Goal: Information Seeking & Learning: Learn about a topic

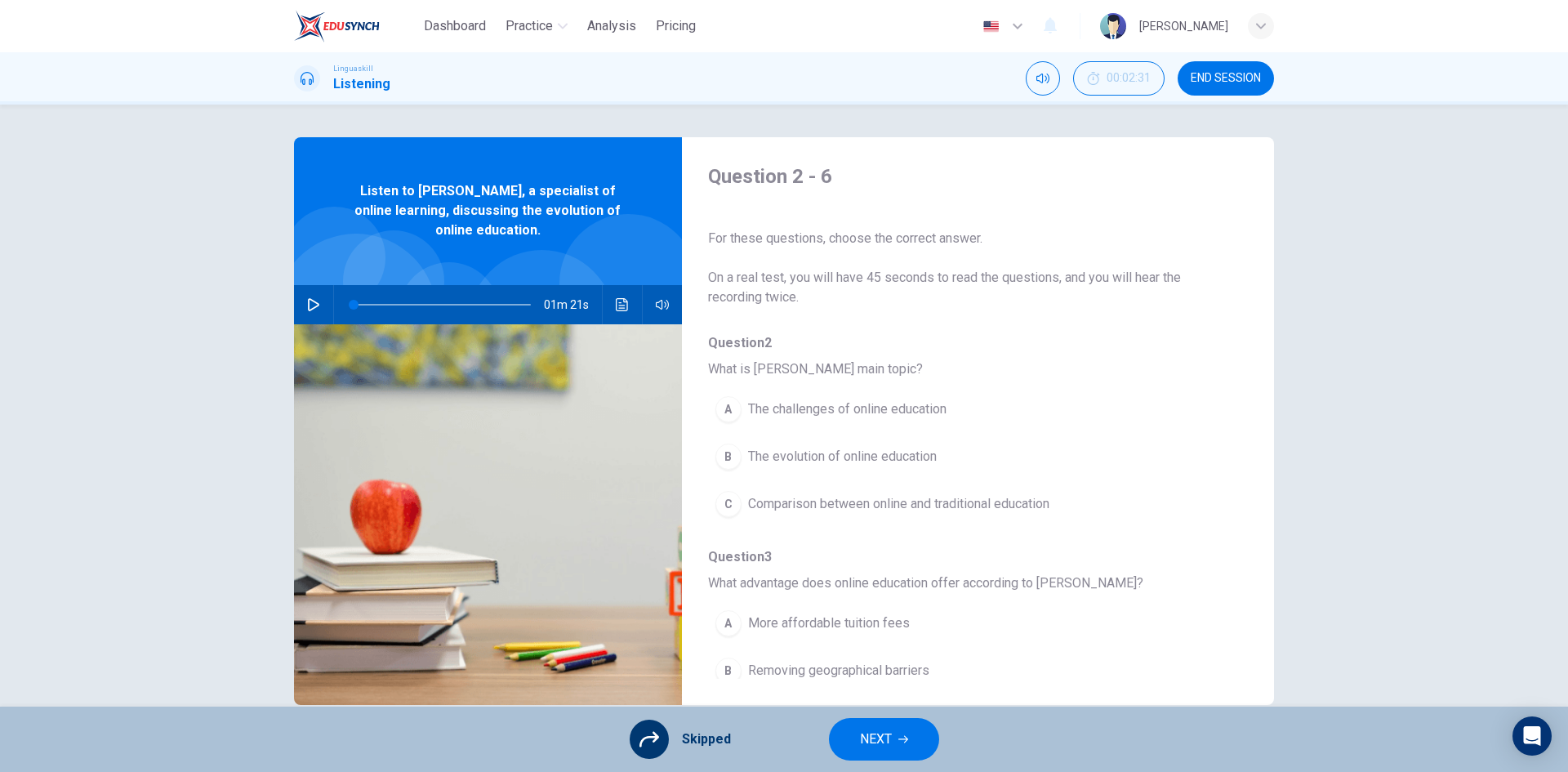
scroll to position [705, 0]
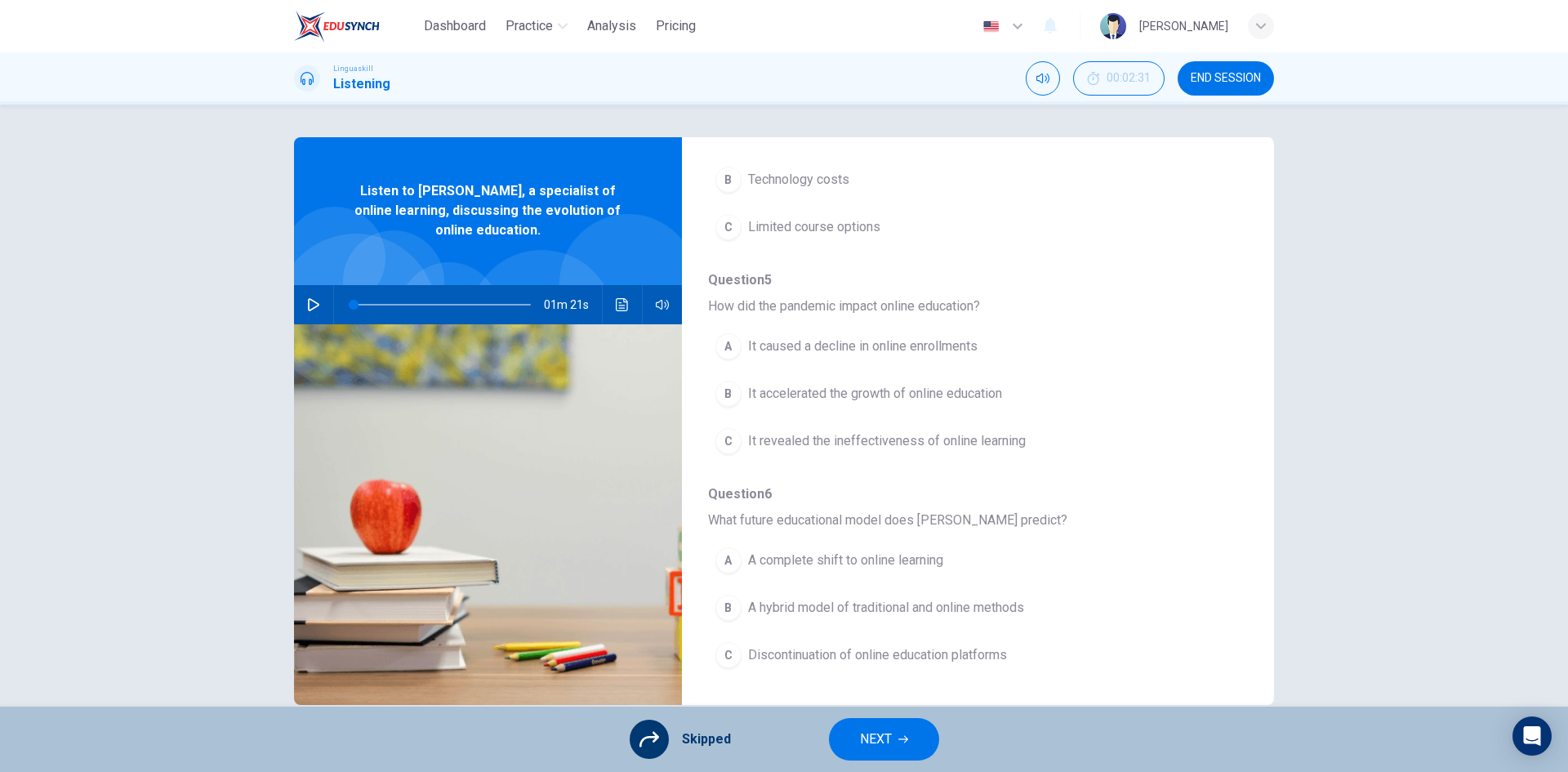
click at [310, 302] on icon "button" at bounding box center [314, 304] width 11 height 13
click at [616, 302] on icon "Click to see the audio transcription" at bounding box center [623, 304] width 13 height 13
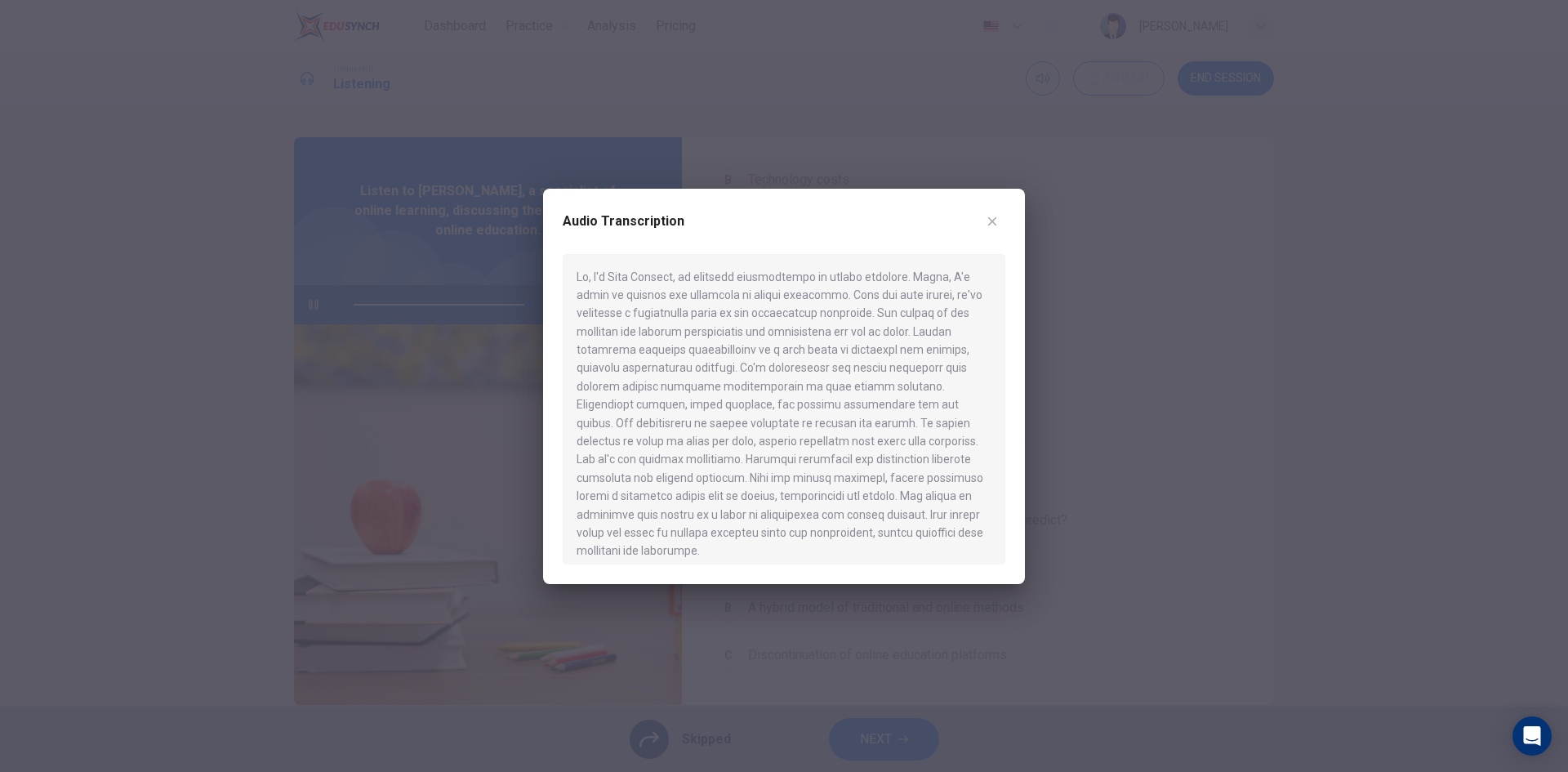
type input "0"
click at [994, 228] on icon "button" at bounding box center [992, 222] width 13 height 13
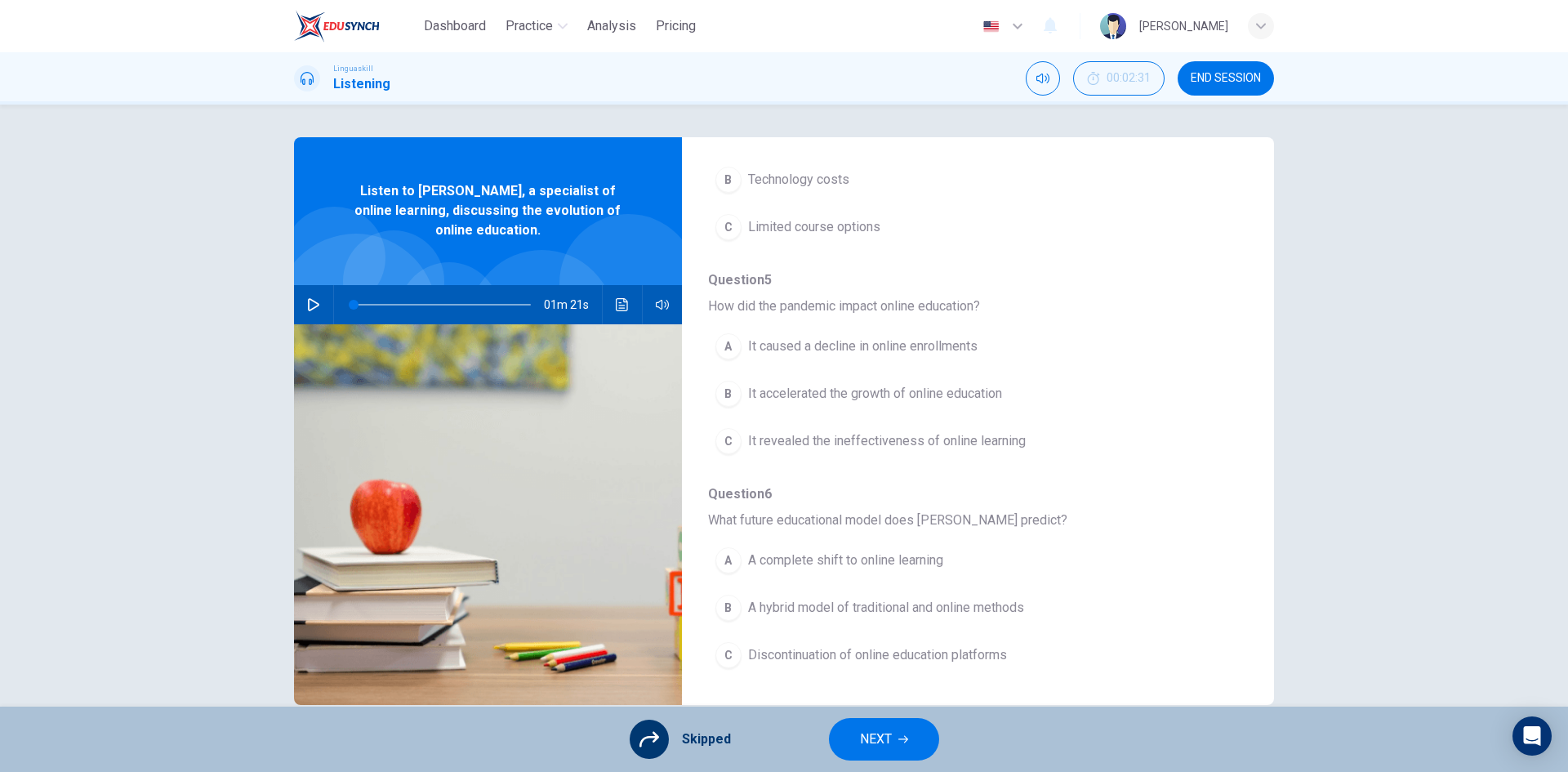
click at [720, 390] on div "A It caused a decline in online enrollments B It accelerated the growth of onli…" at bounding box center [965, 393] width 514 height 142
click at [773, 394] on div "A It caused a decline in online enrollments B It accelerated the growth of onli…" at bounding box center [965, 393] width 514 height 142
click at [811, 392] on div "A It caused a decline in online enrollments B It accelerated the growth of onli…" at bounding box center [965, 393] width 514 height 142
click at [720, 394] on div "A It caused a decline in online enrollments B It accelerated the growth of onli…" at bounding box center [965, 393] width 514 height 142
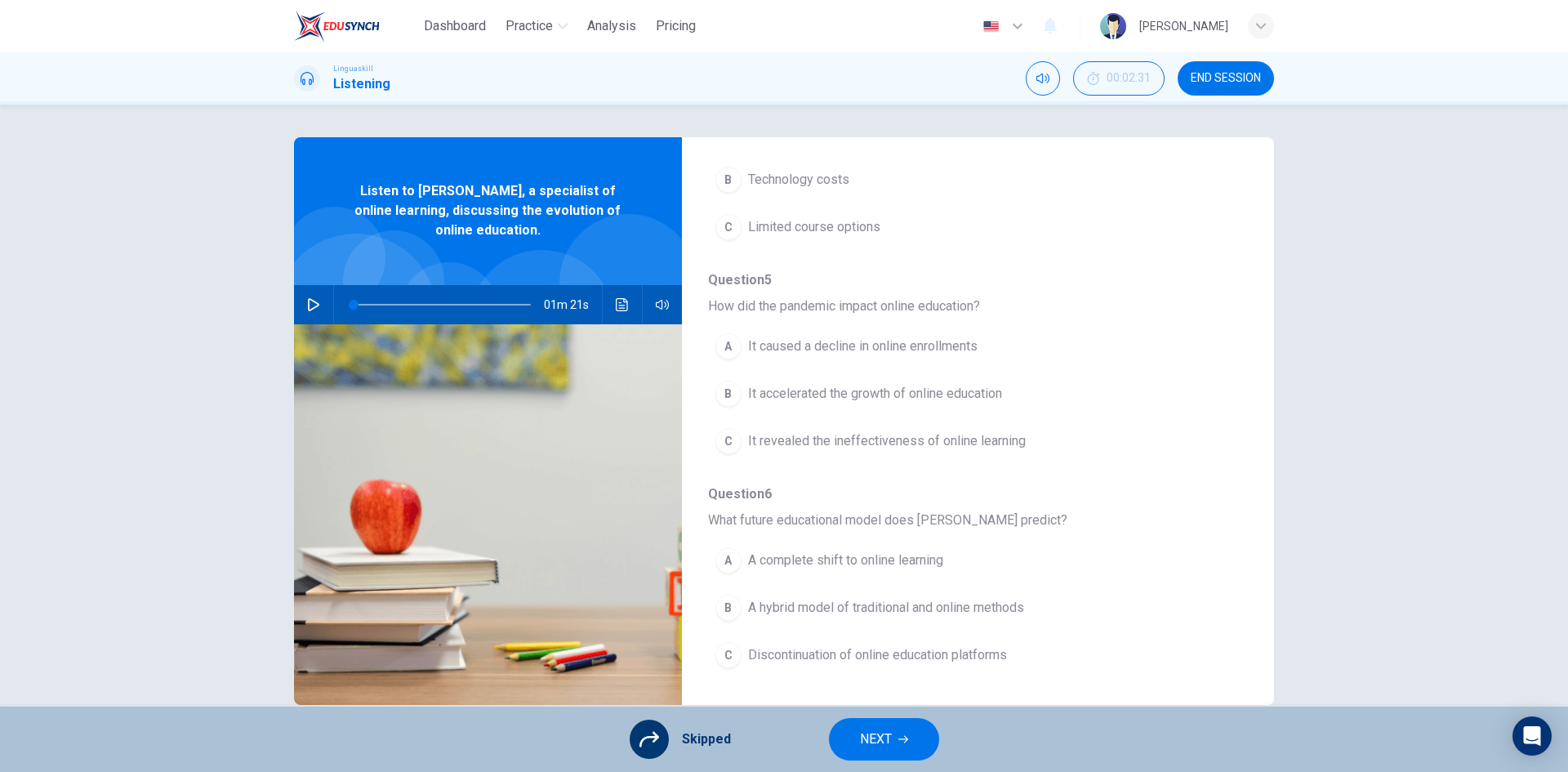
scroll to position [31, 0]
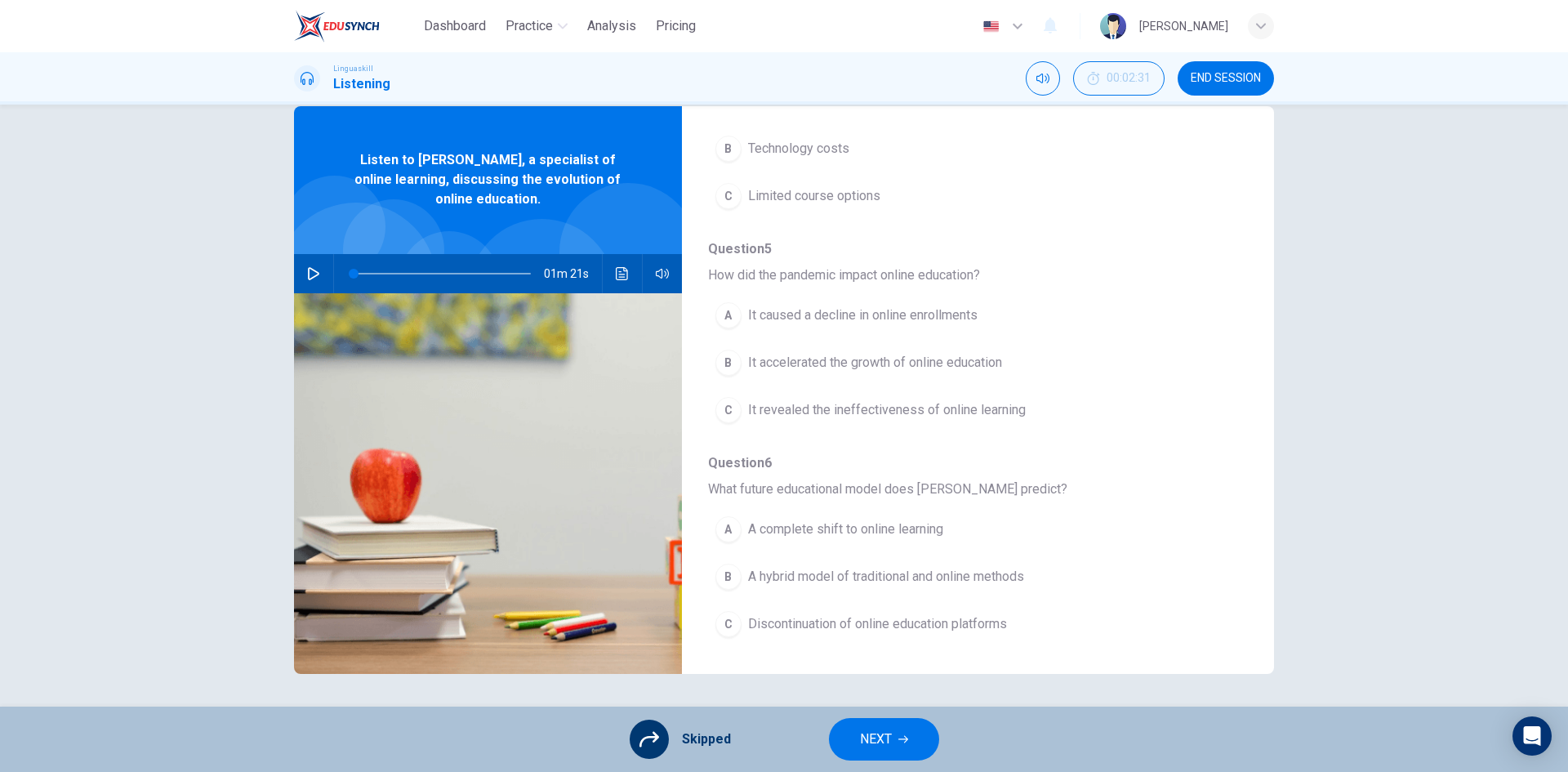
click at [825, 352] on div "A It caused a decline in online enrollments B It accelerated the growth of onli…" at bounding box center [965, 362] width 514 height 142
click at [825, 363] on div "A It caused a decline in online enrollments B It accelerated the growth of onli…" at bounding box center [965, 362] width 514 height 142
click at [727, 354] on div "A It caused a decline in online enrollments B It accelerated the growth of onli…" at bounding box center [965, 362] width 514 height 142
drag, startPoint x: 763, startPoint y: 282, endPoint x: 764, endPoint y: 230, distance: 52.0
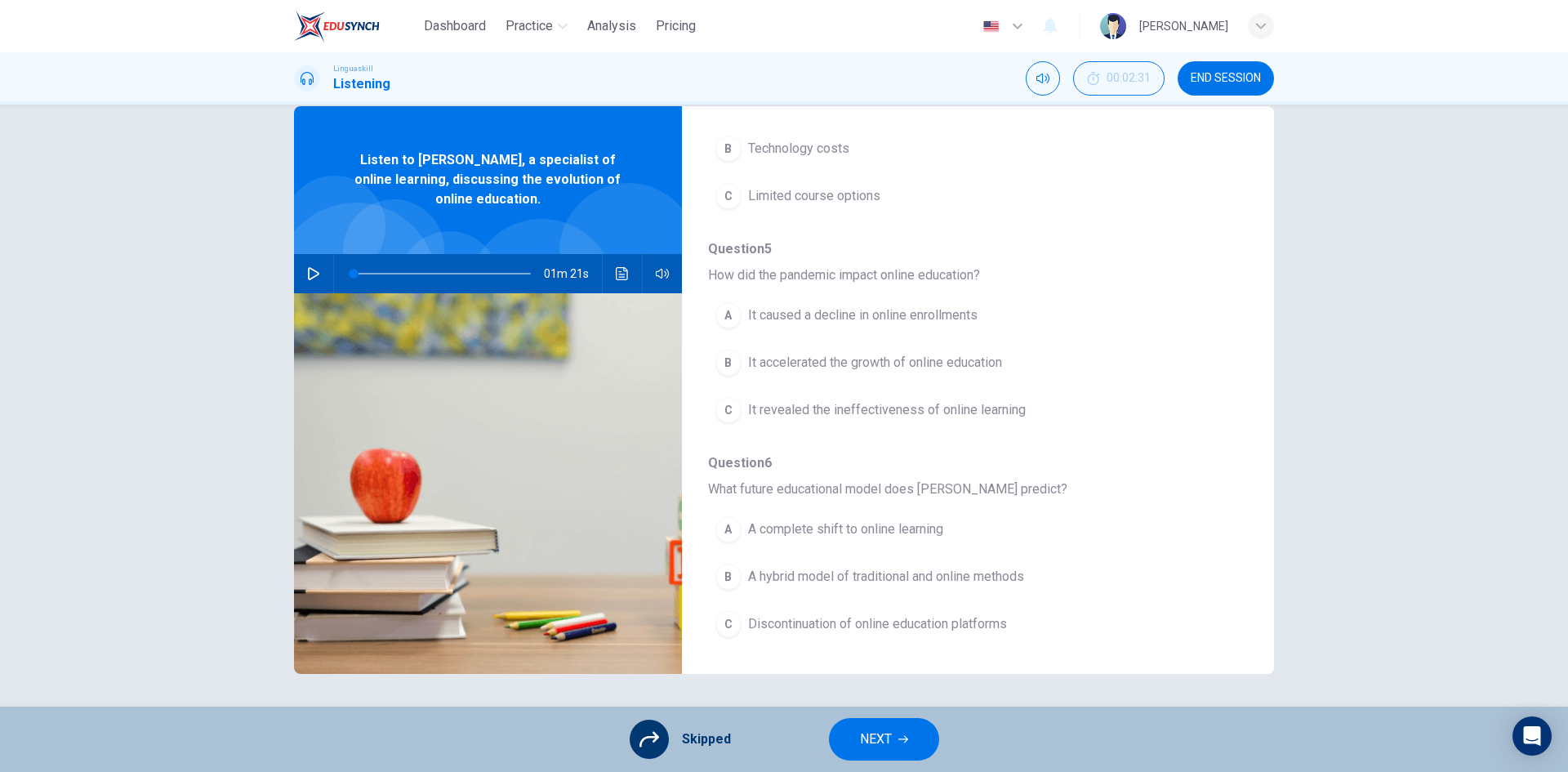
click at [764, 271] on span "How did the pandemic impact online education?" at bounding box center [965, 275] width 514 height 20
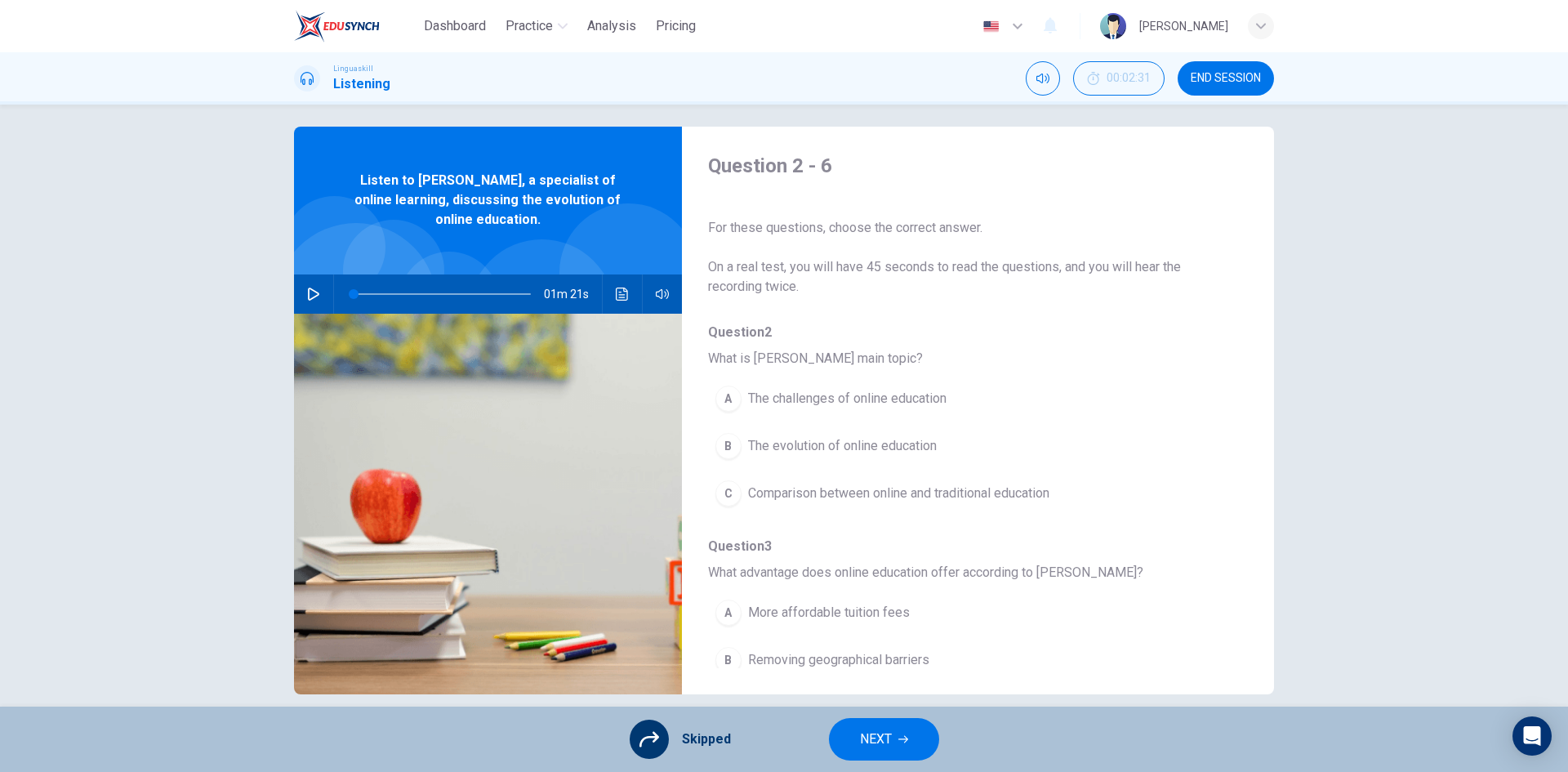
scroll to position [0, 0]
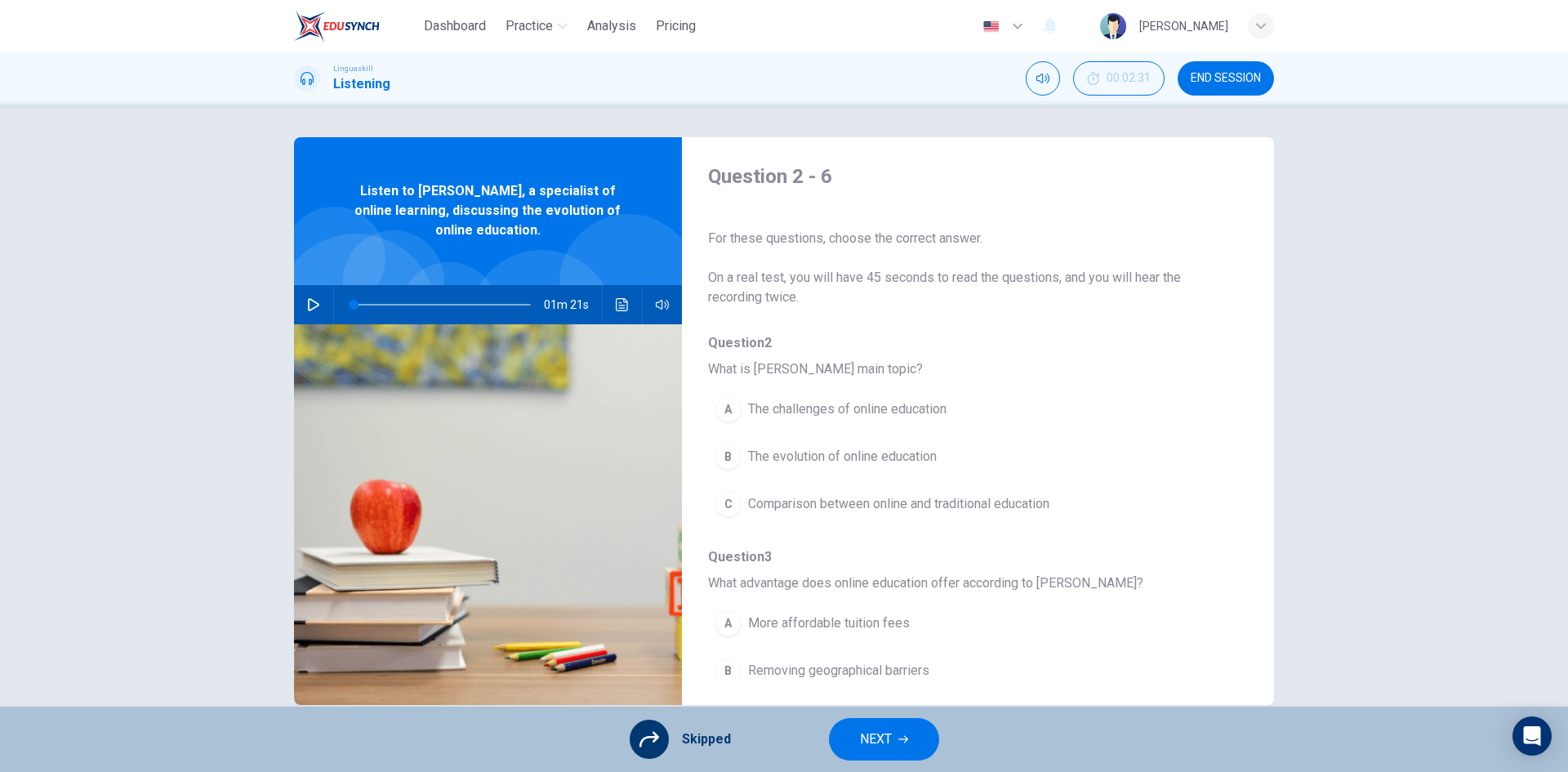
click at [725, 457] on div "A The challenges of online education B The evolution of online education C Comp…" at bounding box center [965, 456] width 514 height 142
click at [726, 452] on div "A The challenges of online education B The evolution of online education C Comp…" at bounding box center [965, 456] width 514 height 142
click at [825, 458] on div "A The challenges of online education B The evolution of online education C Comp…" at bounding box center [965, 456] width 514 height 142
